Goal: Find specific page/section: Find specific page/section

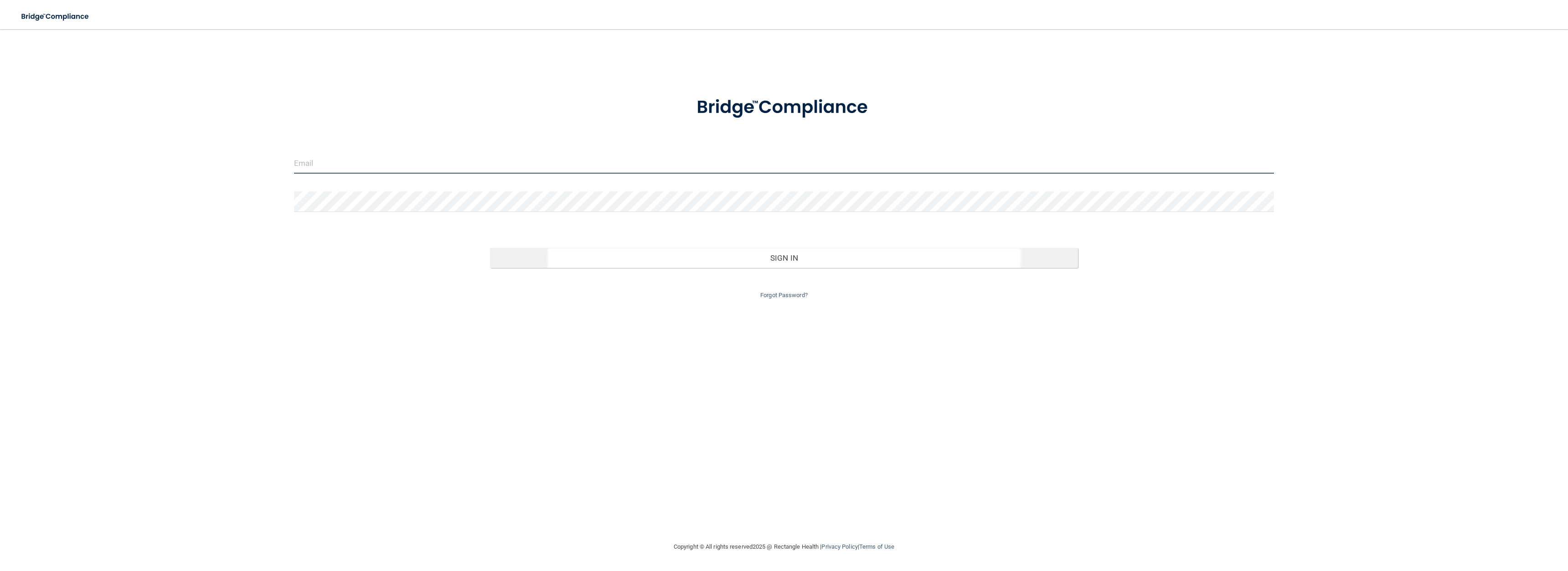
type input "[EMAIL_ADDRESS][DOMAIN_NAME]"
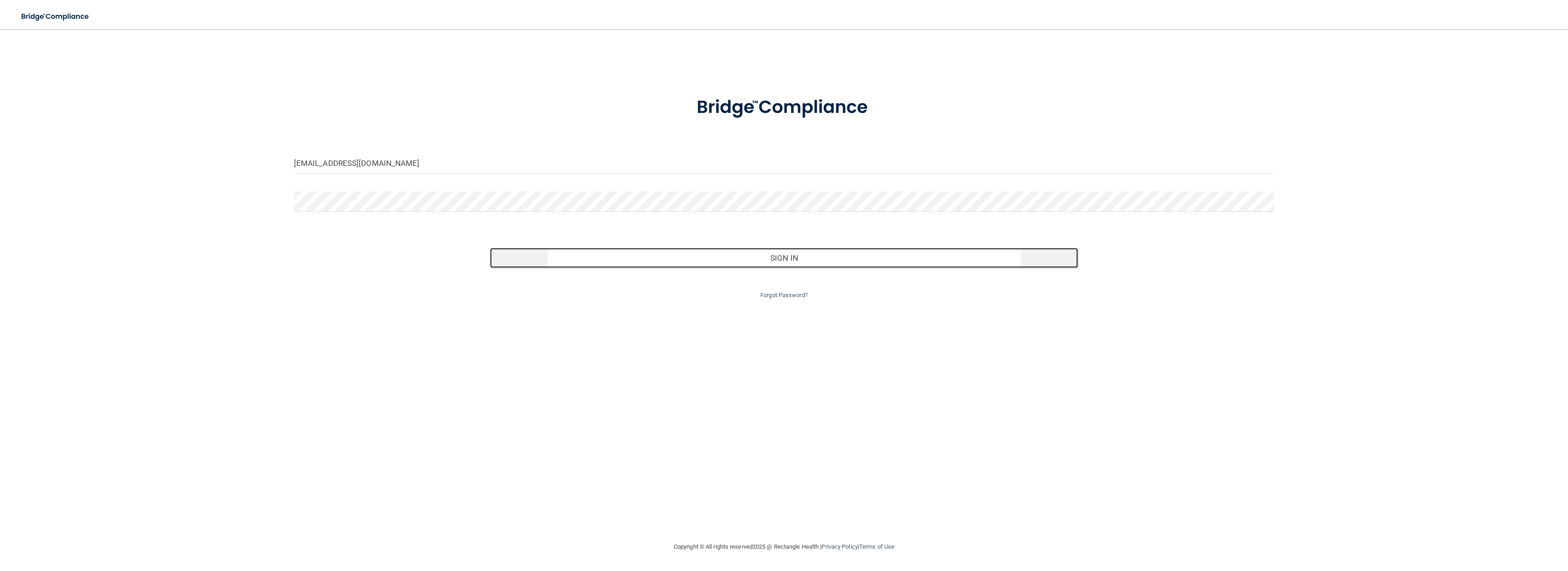
click at [636, 253] on button "Sign In" at bounding box center [784, 257] width 588 height 20
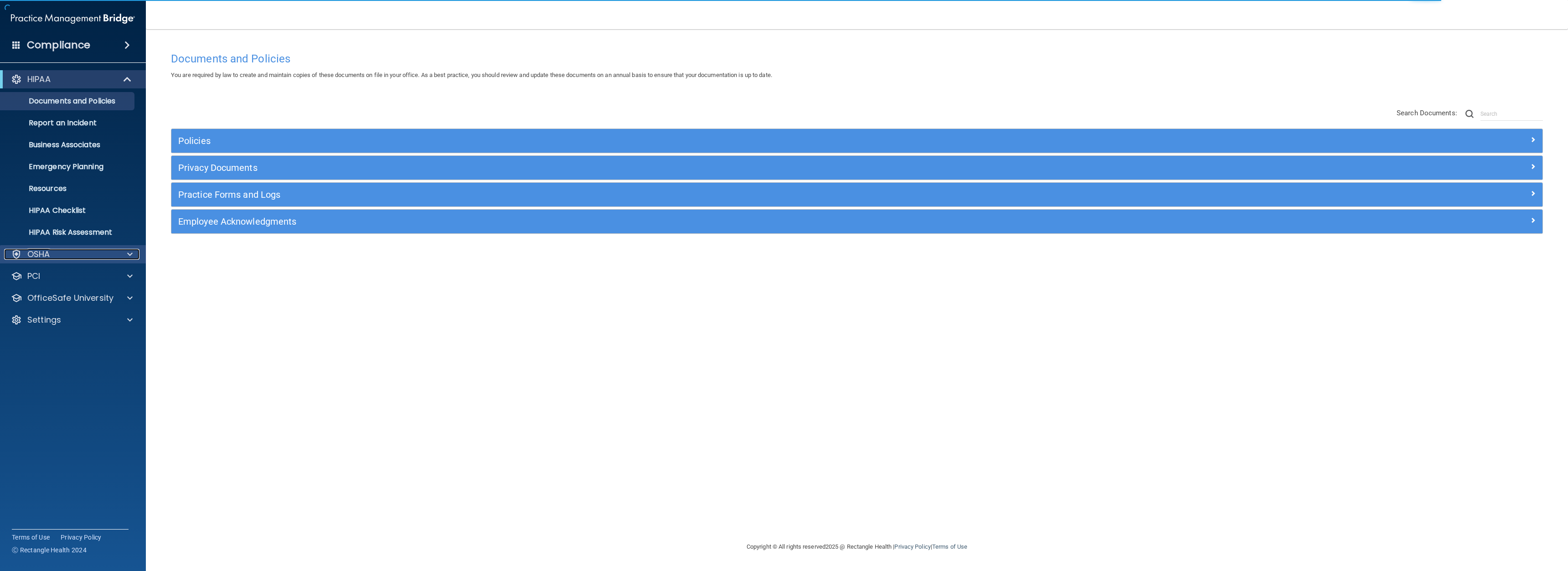
click at [75, 251] on div "OSHA" at bounding box center [61, 254] width 113 height 11
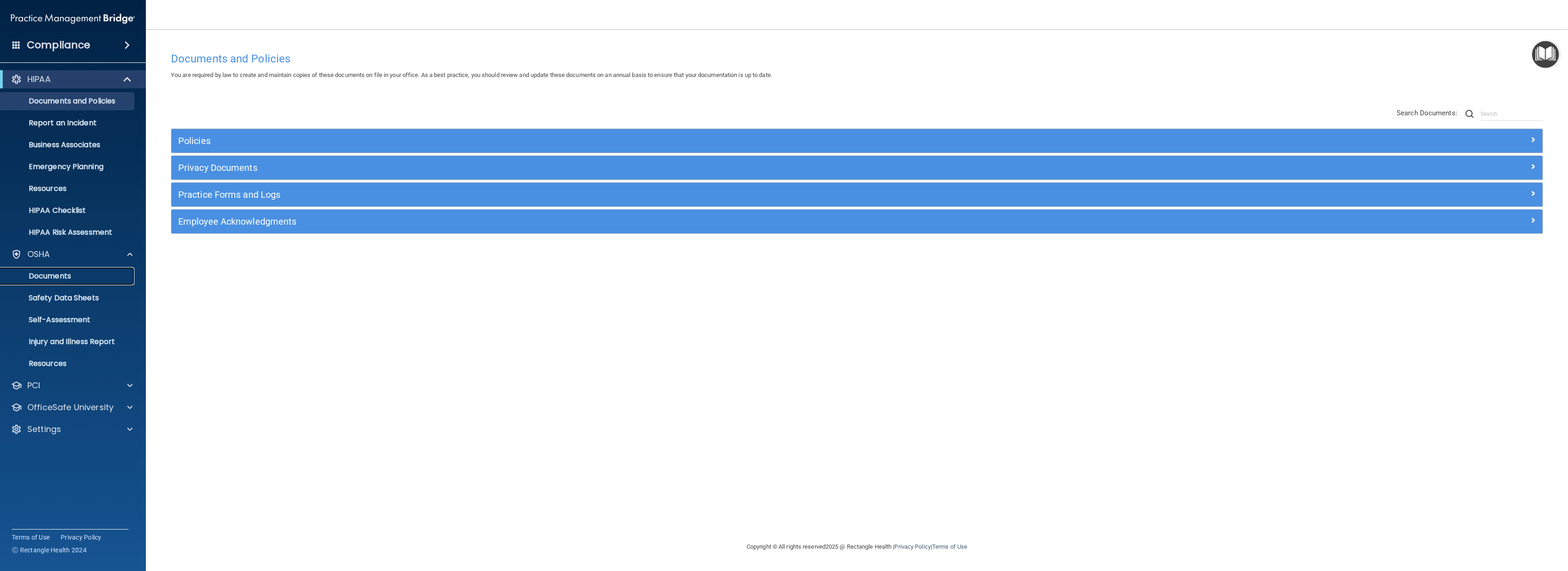
click at [61, 275] on p "Documents" at bounding box center [68, 276] width 124 height 9
